Goal: Navigation & Orientation: Find specific page/section

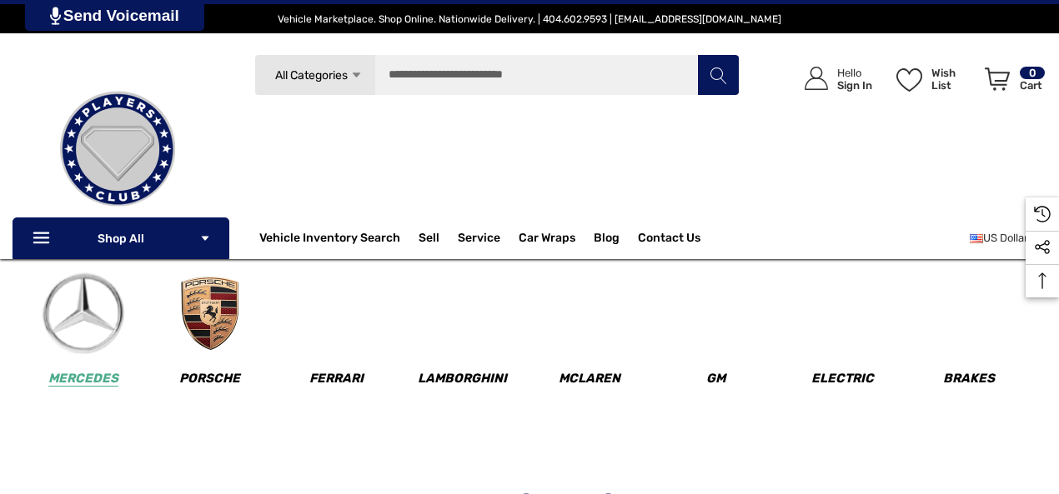
click at [152, 234] on p "Icon Line Icon Line Shop All Icon Arrow Down Icon Arrow Down" at bounding box center [121, 239] width 217 height 42
click at [78, 316] on img at bounding box center [83, 314] width 83 height 83
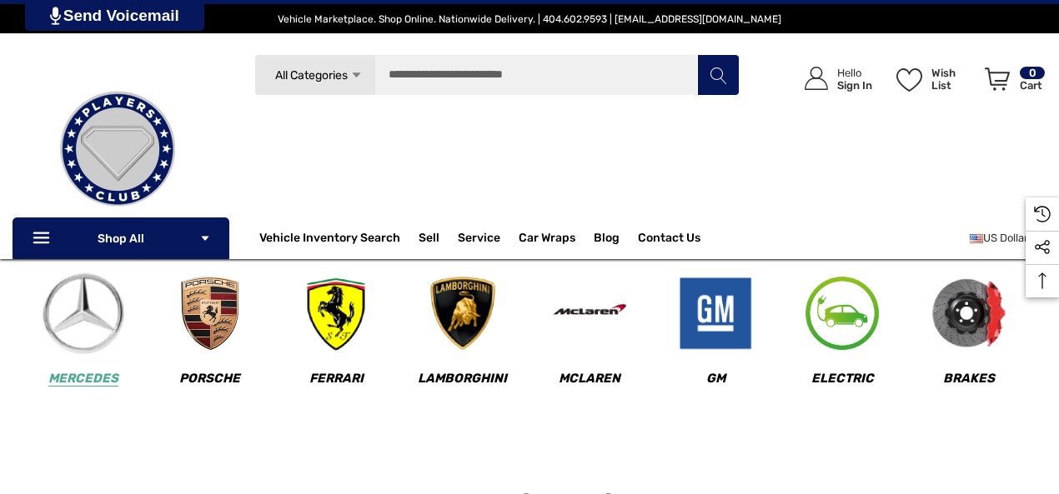
click at [88, 349] on img at bounding box center [83, 314] width 83 height 83
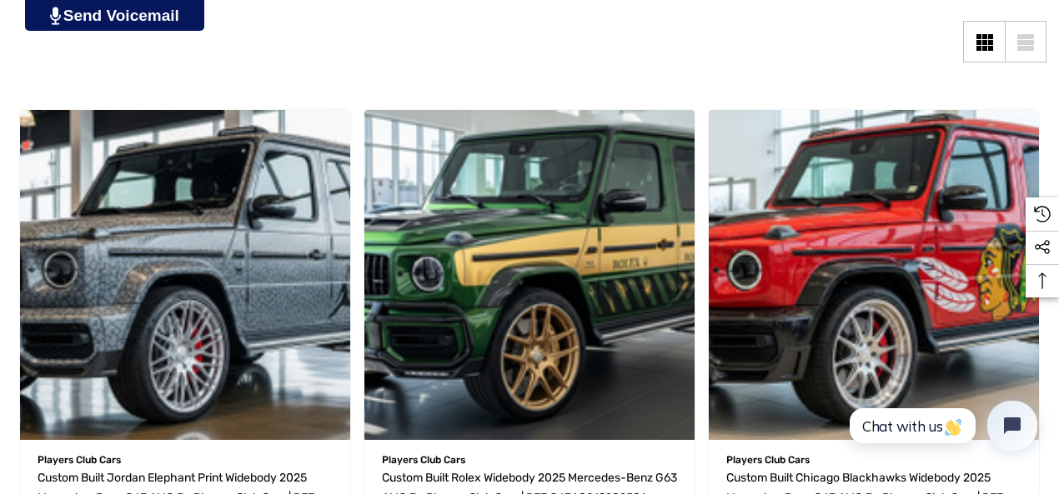
drag, startPoint x: 1060, startPoint y: 168, endPoint x: 1066, endPoint y: 113, distance: 56.2
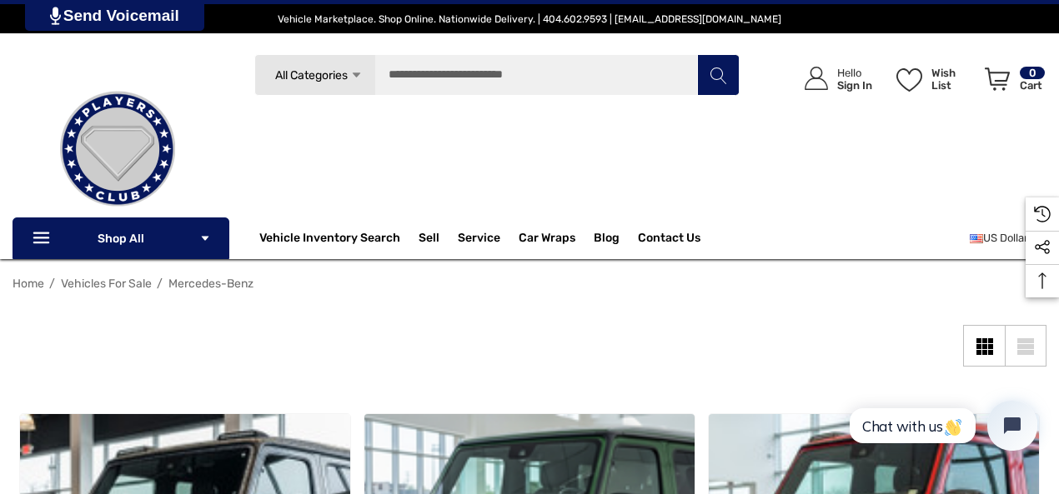
click at [354, 80] on icon "Icon Arrow Down Icon Arrow Down" at bounding box center [356, 75] width 13 height 13
click at [359, 84] on link "All Categories Icon Arrow Down Icon Arrow Down Icon Arrow Up Icon Arrow Up" at bounding box center [314, 75] width 121 height 42
